Goal: Manage account settings

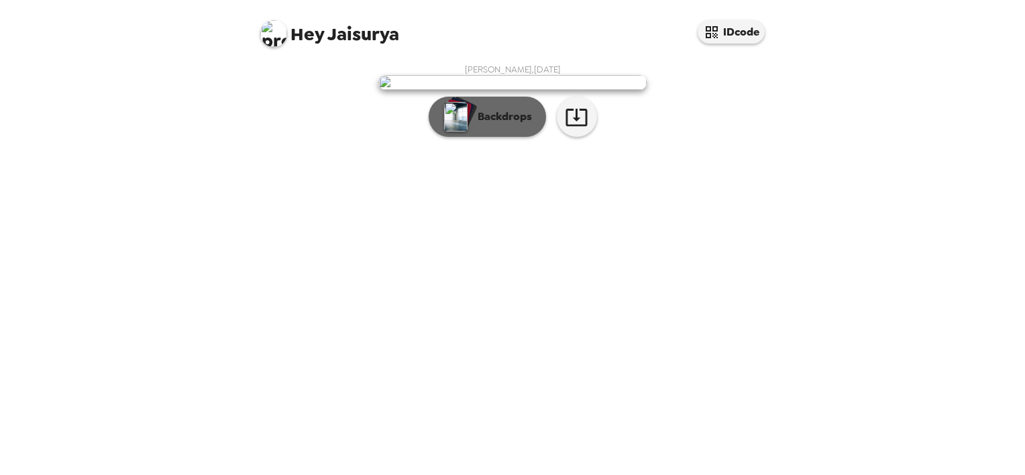
click at [506, 137] on button "Backdrops" at bounding box center [487, 117] width 117 height 40
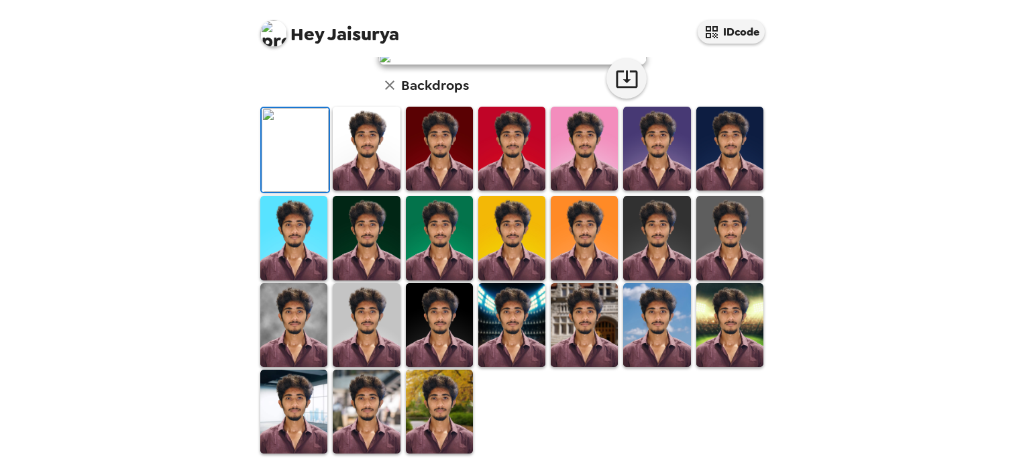
scroll to position [326, 0]
click at [371, 168] on img at bounding box center [366, 149] width 67 height 84
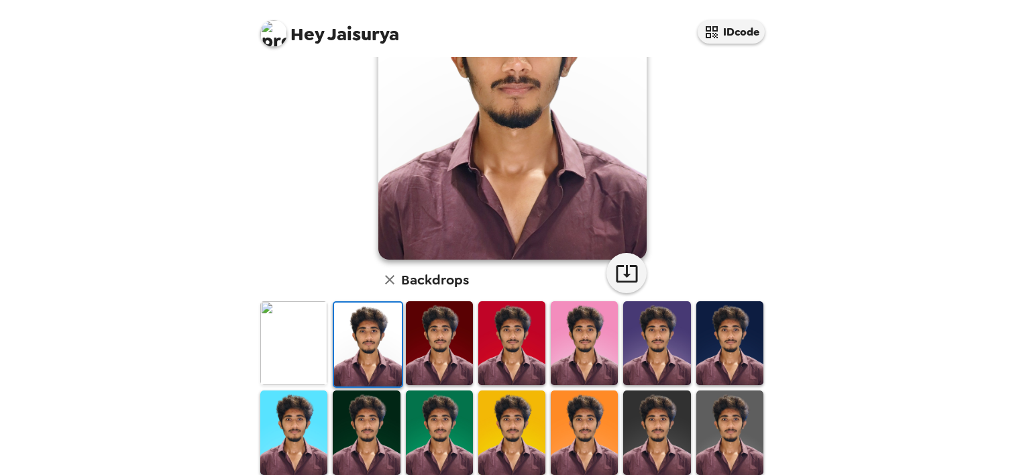
scroll to position [185, 0]
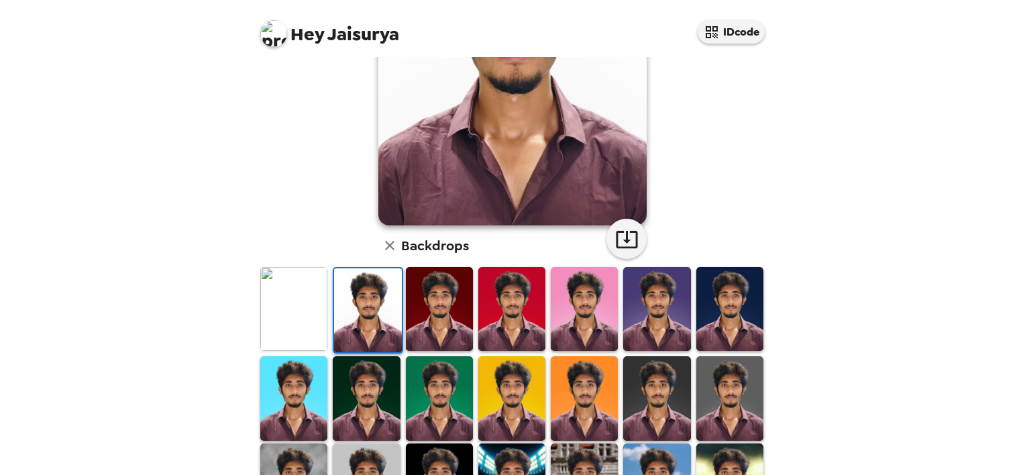
click at [433, 315] on img at bounding box center [439, 309] width 67 height 84
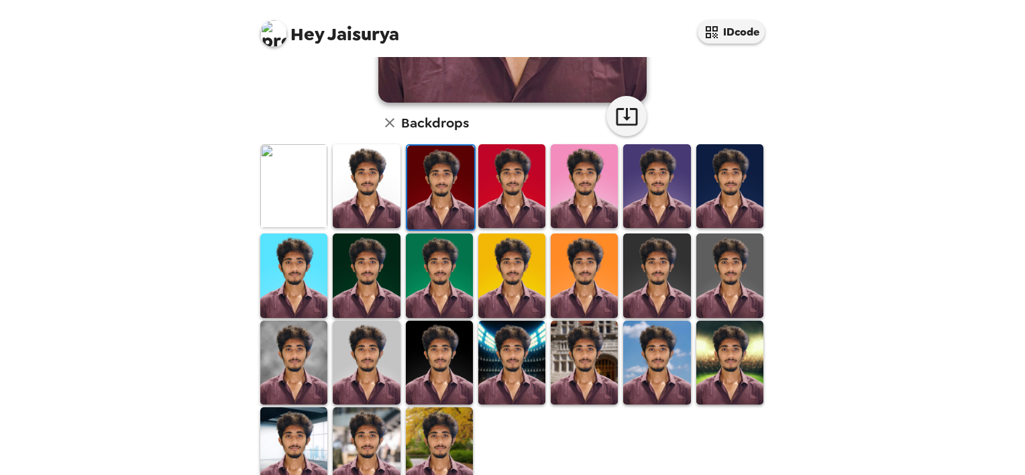
scroll to position [338, 0]
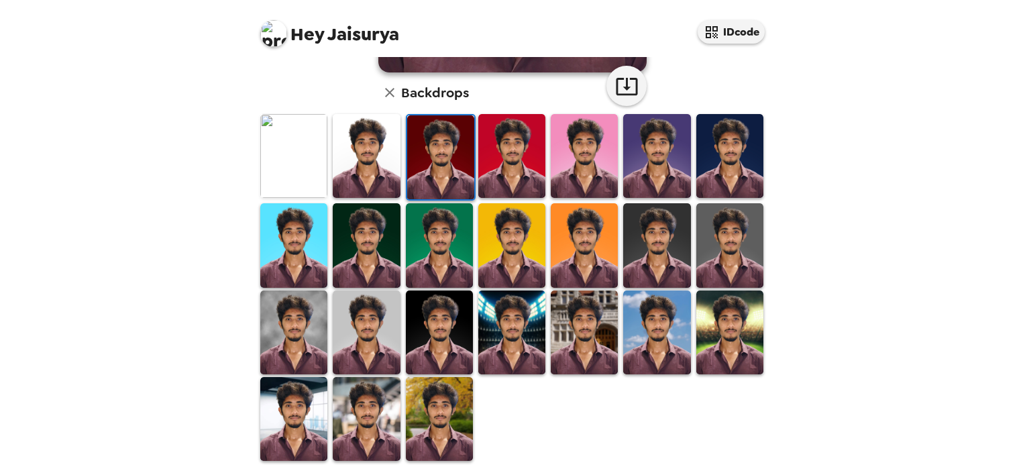
click at [511, 241] on img at bounding box center [511, 245] width 67 height 84
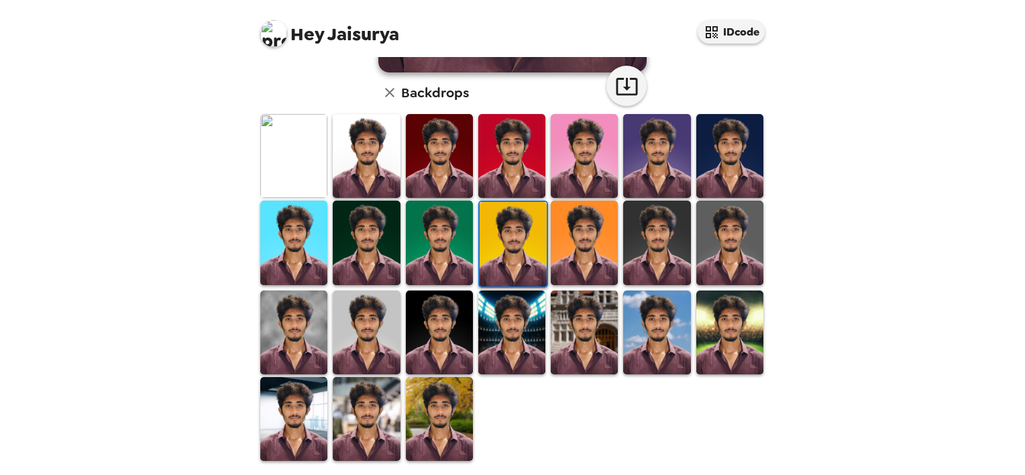
scroll to position [13, 0]
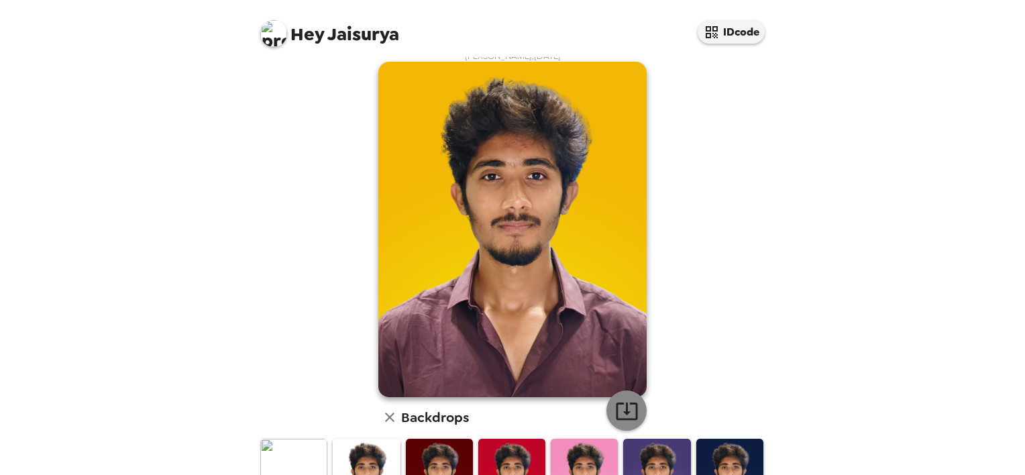
click at [615, 405] on icon "button" at bounding box center [626, 410] width 23 height 23
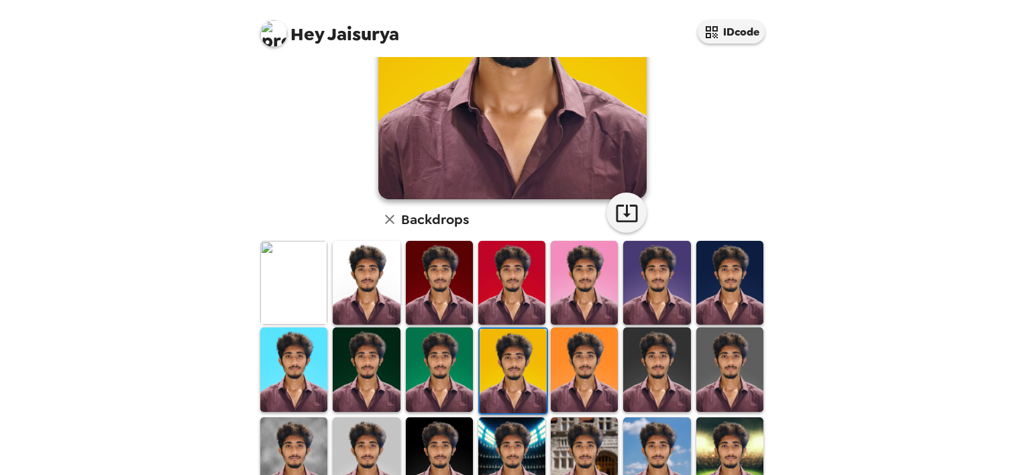
scroll to position [215, 0]
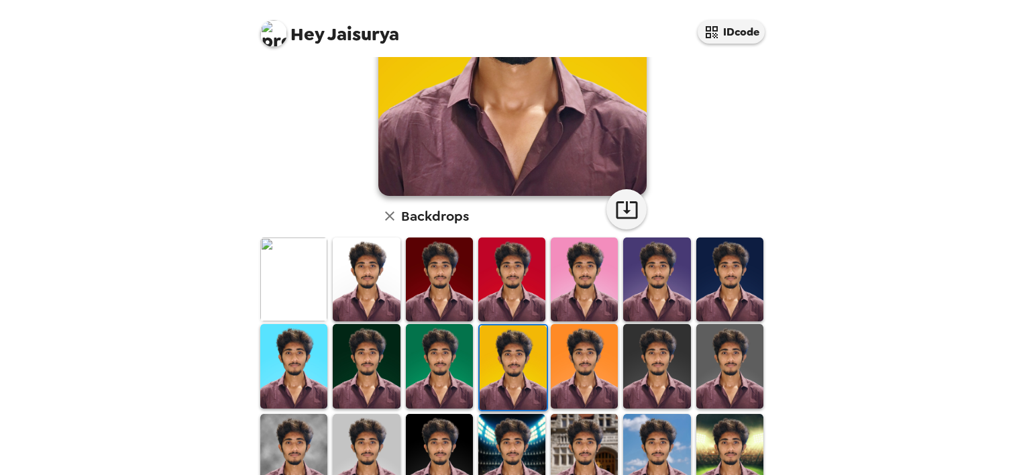
click at [315, 281] on img at bounding box center [293, 279] width 67 height 84
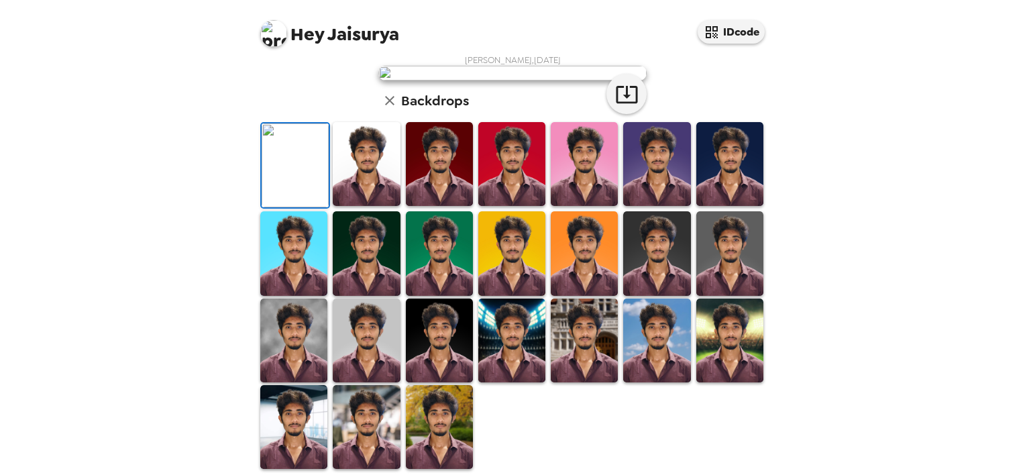
scroll to position [338, 0]
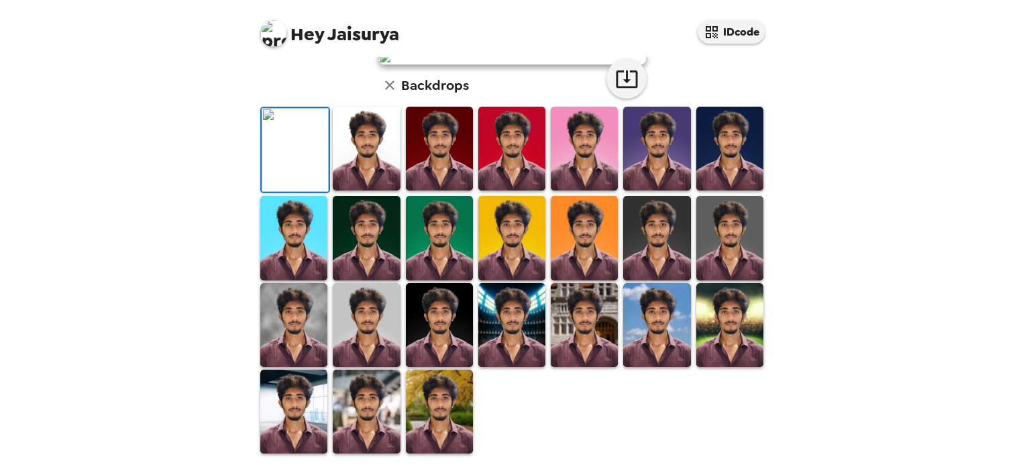
click at [363, 148] on img at bounding box center [366, 149] width 67 height 84
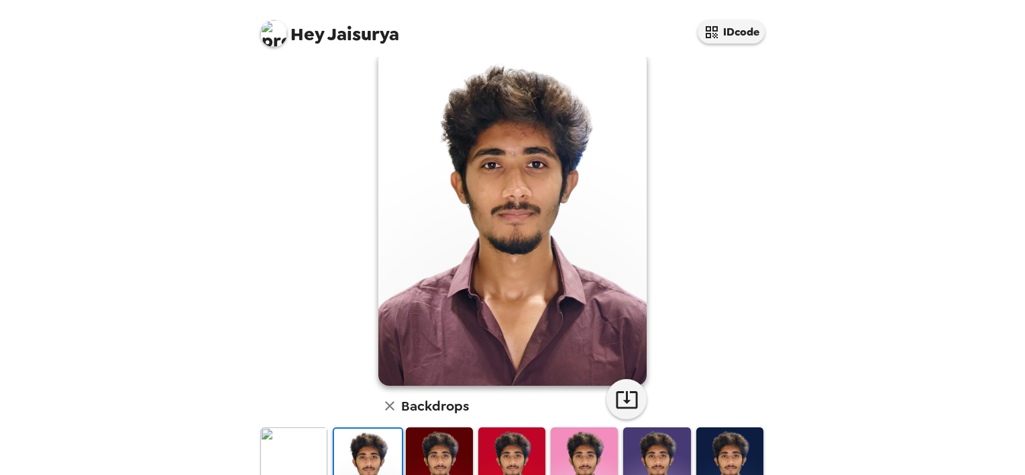
scroll to position [29, 0]
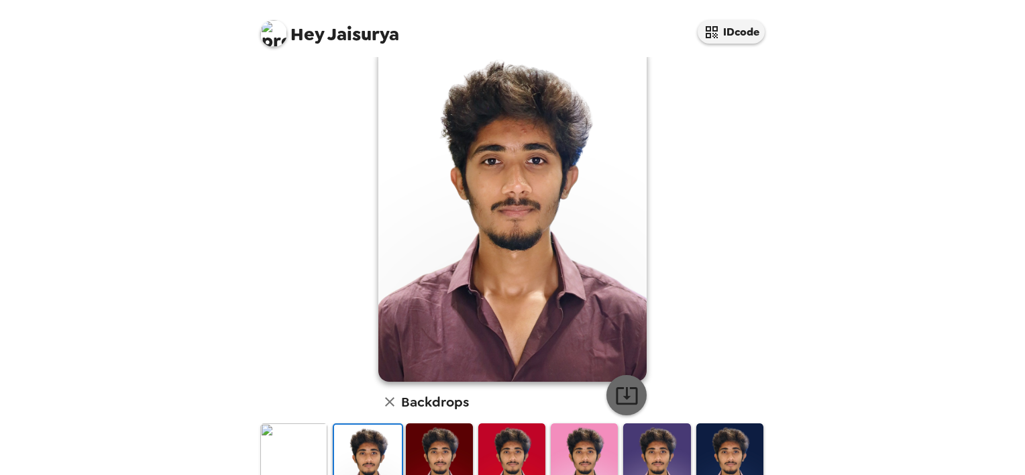
click at [625, 391] on icon "button" at bounding box center [626, 395] width 23 height 23
click at [794, 384] on div "Hey Jaisurya IDcode [PERSON_NAME] , [DATE] Backdrops" at bounding box center [512, 237] width 1025 height 475
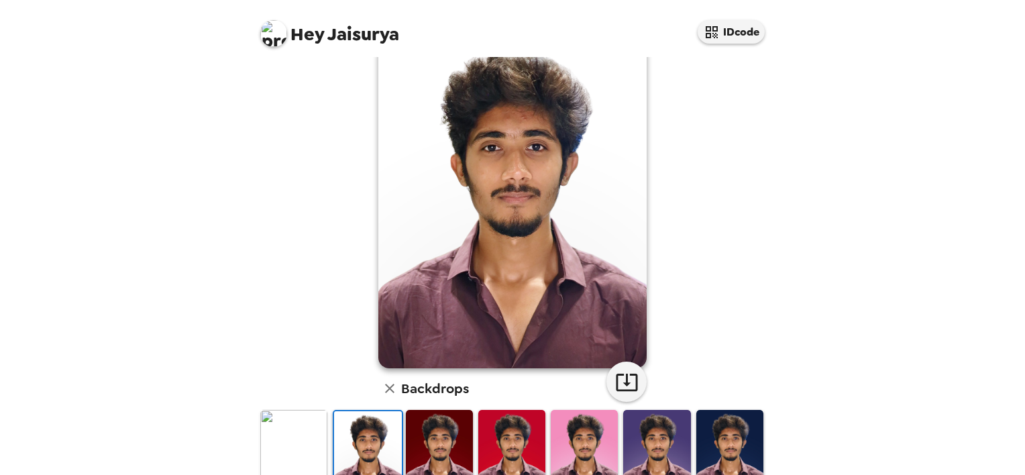
scroll to position [0, 0]
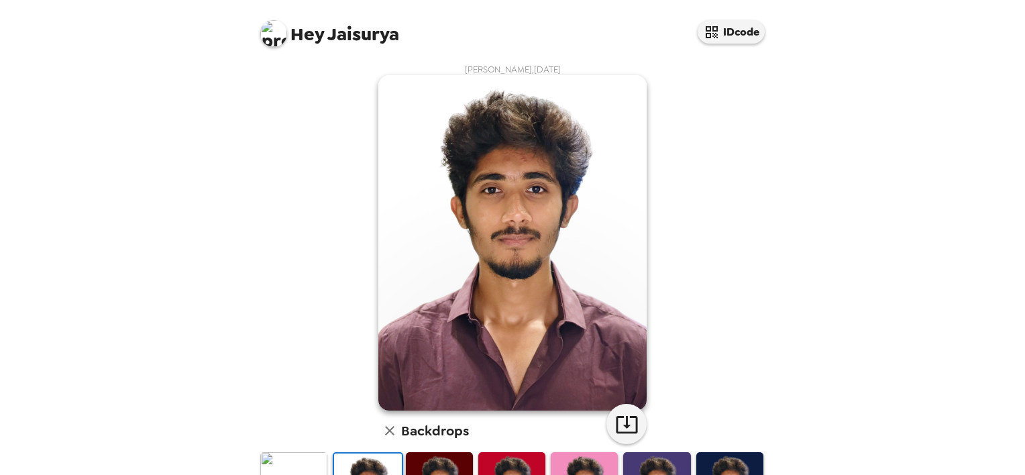
click at [274, 32] on img at bounding box center [273, 33] width 27 height 27
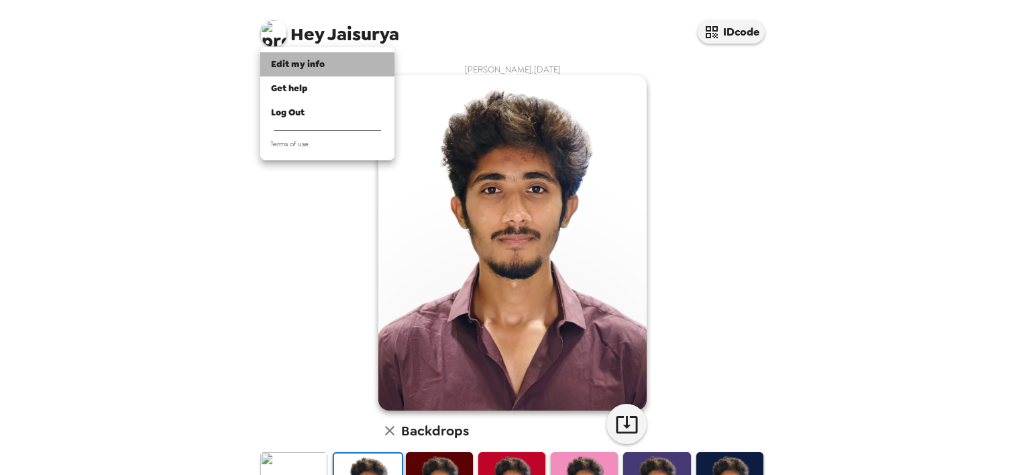
click at [279, 64] on span "Edit my info" at bounding box center [298, 63] width 54 height 11
